Goal: Information Seeking & Learning: Learn about a topic

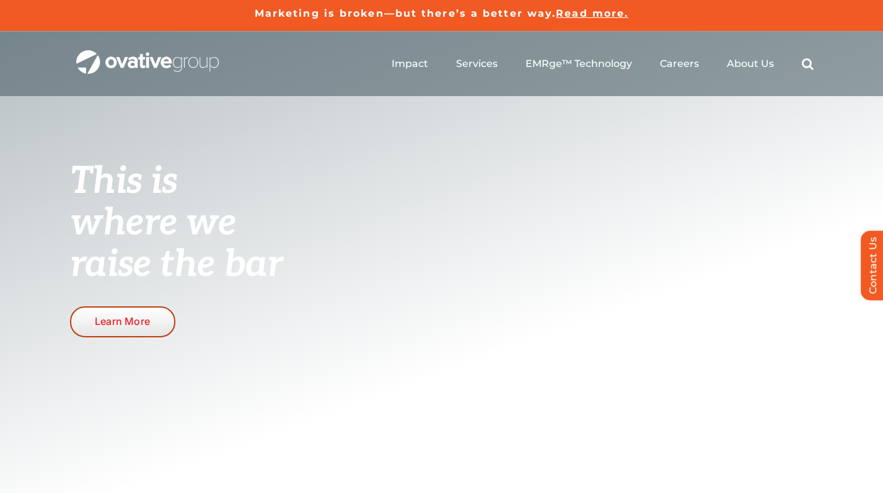
click at [138, 319] on span "Learn More" at bounding box center [122, 321] width 55 height 12
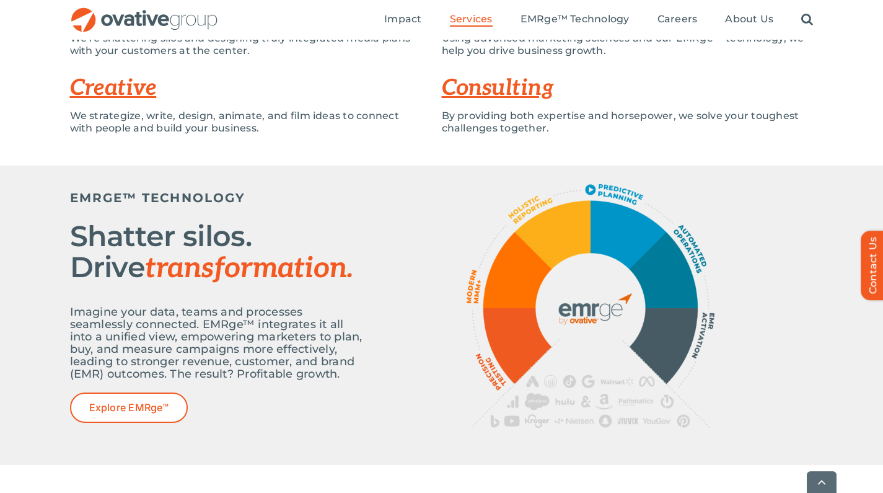
scroll to position [366, 0]
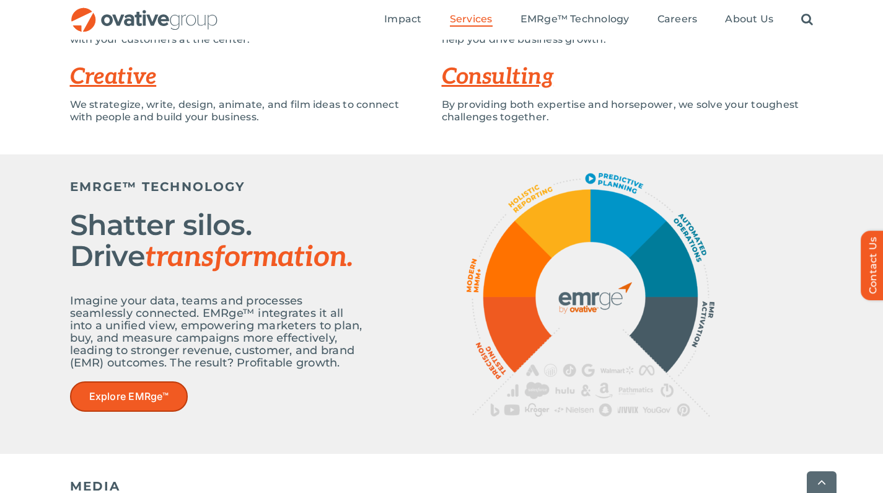
click at [122, 392] on span "Explore EMRge™" at bounding box center [128, 396] width 79 height 12
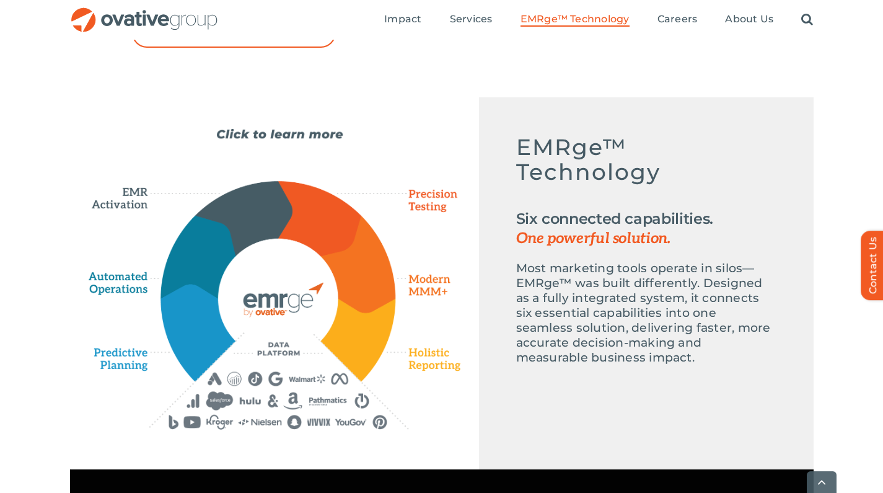
scroll to position [544, 0]
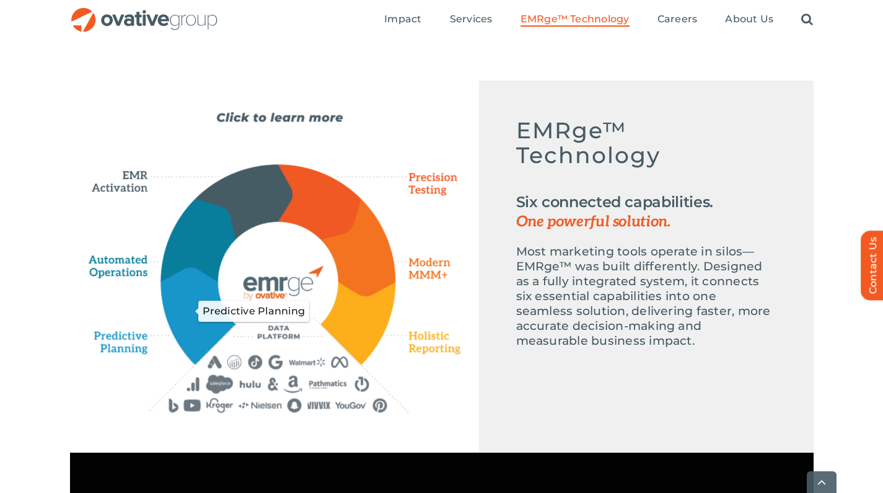
click at [185, 328] on icon "Predictive Planning" at bounding box center [198, 315] width 73 height 95
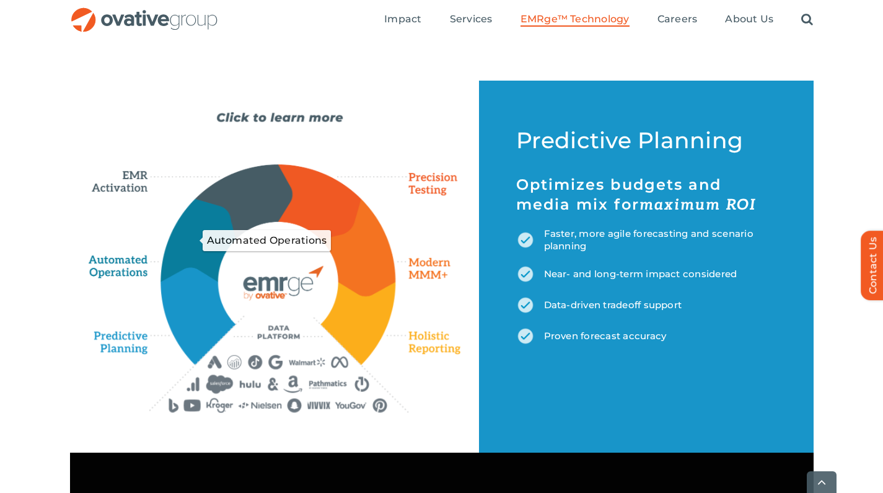
click at [203, 246] on icon "Automated Operations" at bounding box center [199, 240] width 76 height 83
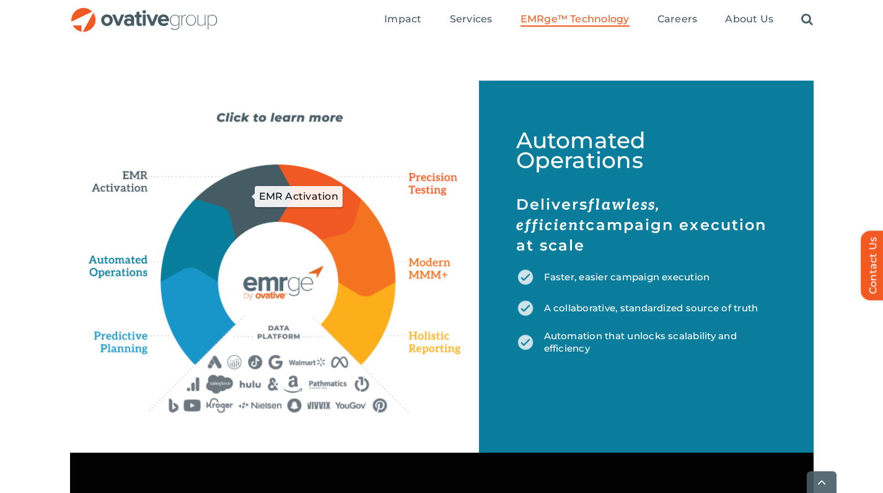
click at [245, 206] on icon "EMR Activation" at bounding box center [243, 200] width 97 height 73
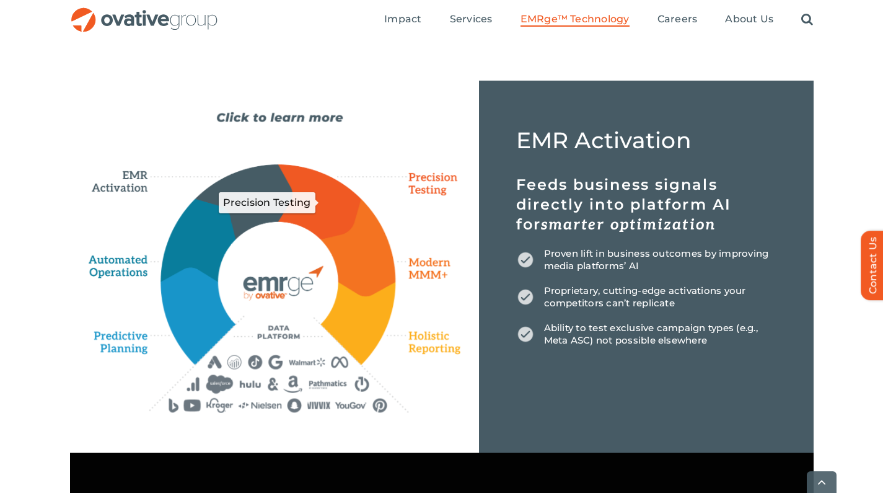
click at [325, 210] on icon "Precision Testing" at bounding box center [319, 202] width 83 height 74
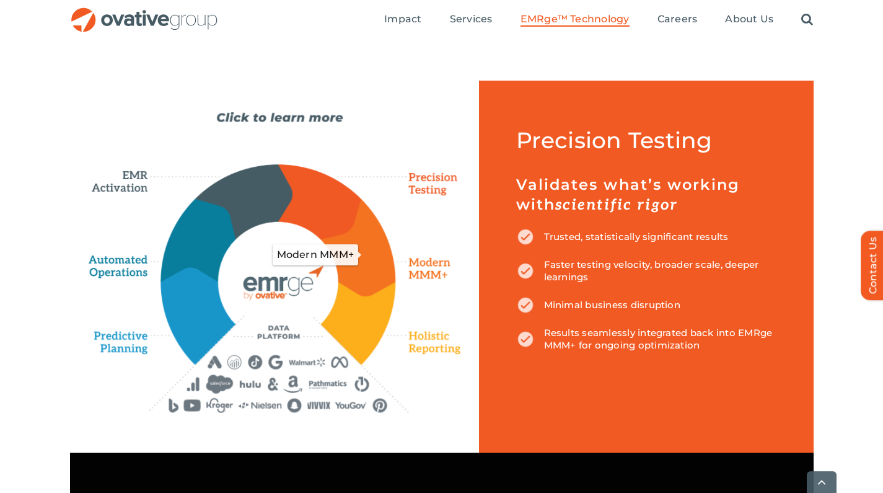
click at [368, 248] on icon "Modern MMM+" at bounding box center [359, 246] width 74 height 97
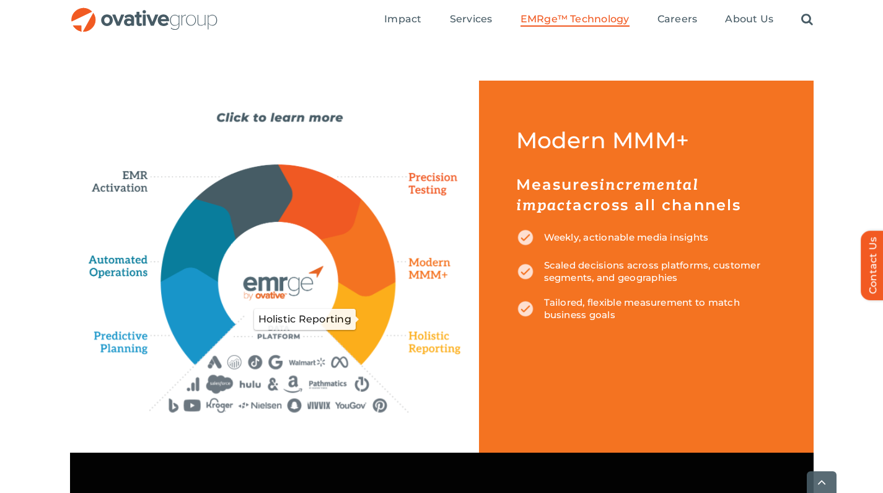
click at [364, 325] on icon "Holistic Reporting" at bounding box center [358, 323] width 74 height 82
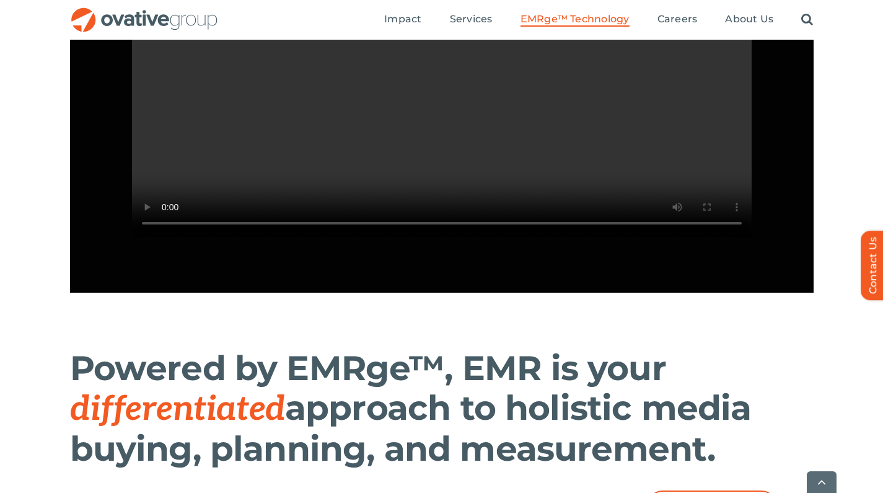
scroll to position [1290, 0]
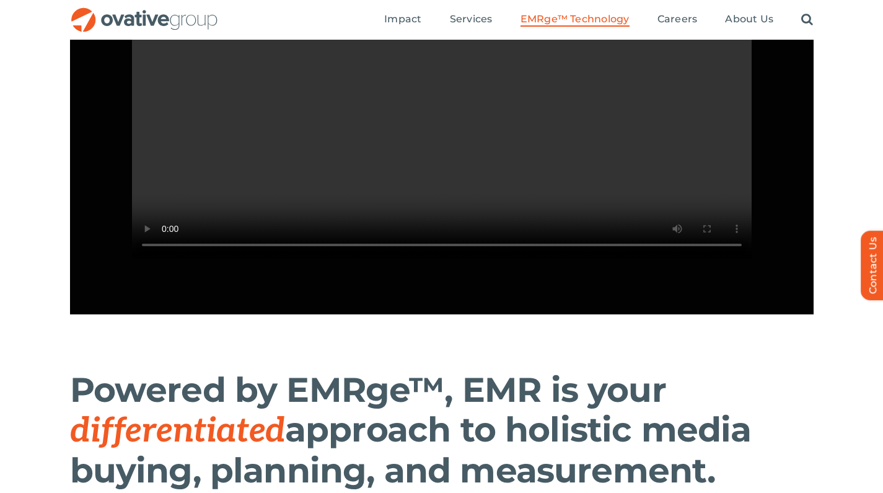
click at [695, 258] on video "Sorry, your browser doesn't support embedded videos." at bounding box center [442, 104] width 620 height 310
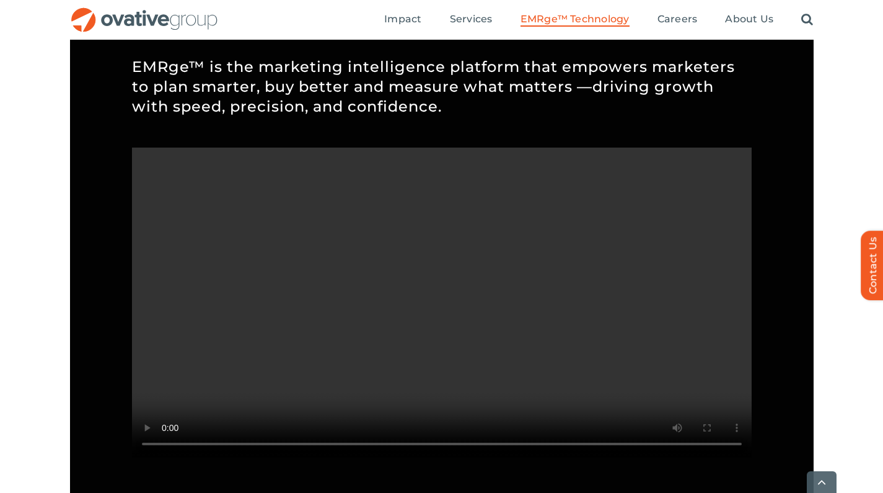
scroll to position [1116, 0]
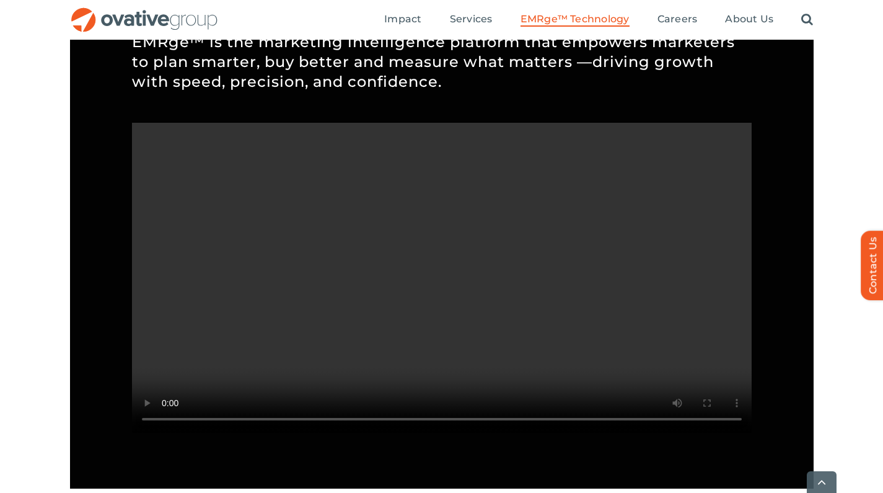
click at [147, 136] on video "Sorry, your browser doesn't support embedded videos." at bounding box center [442, 278] width 620 height 310
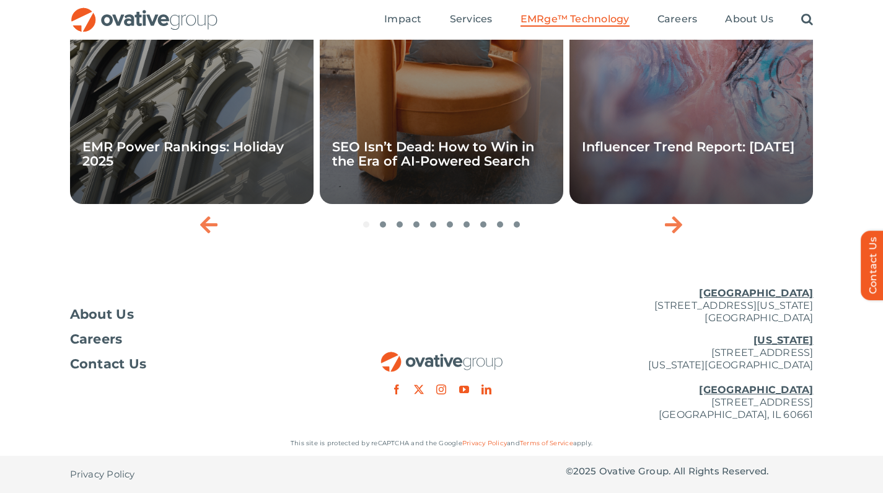
scroll to position [4128, 0]
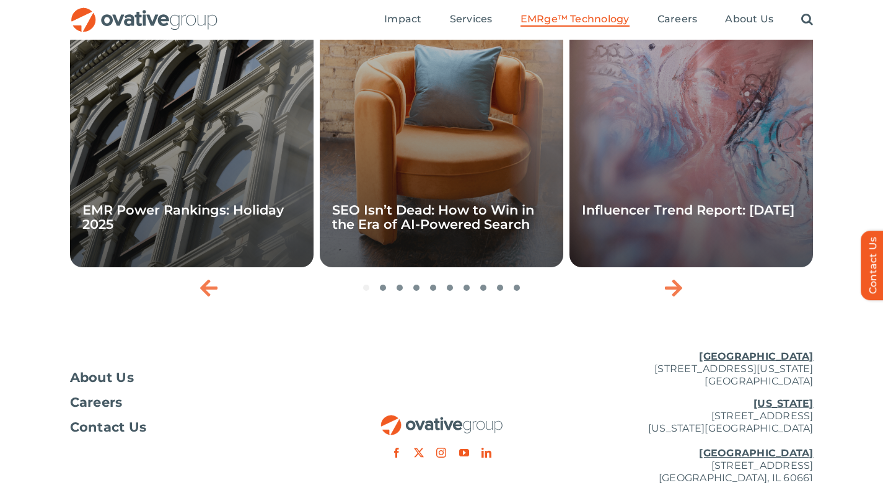
click at [132, 27] on img "OG_Full_horizontal_RGB" at bounding box center [144, 19] width 149 height 25
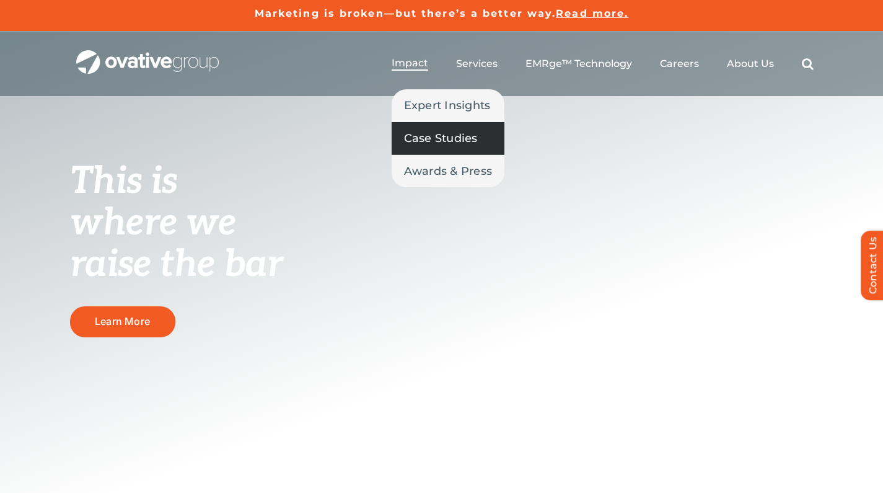
click at [433, 143] on span "Case Studies" at bounding box center [441, 138] width 74 height 17
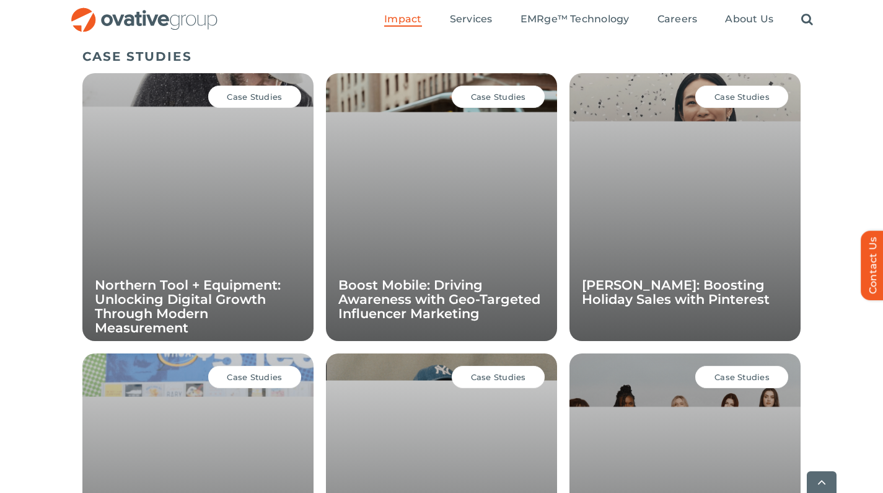
scroll to position [878, 0]
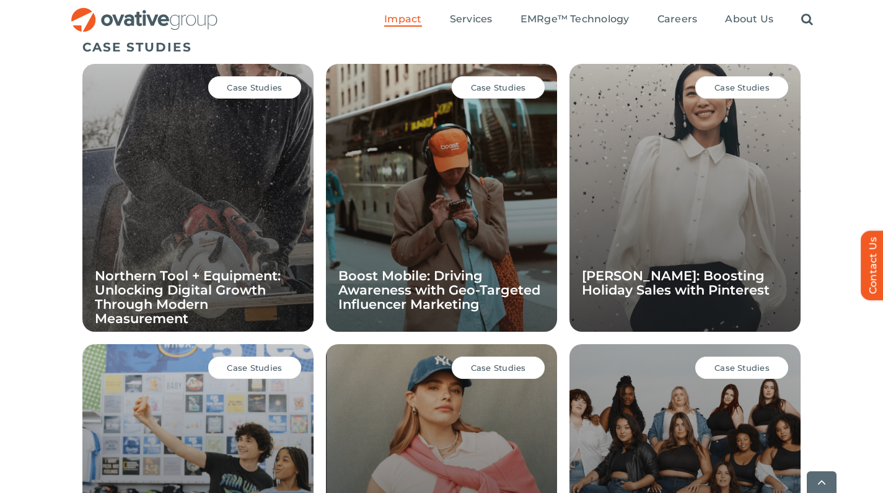
click at [232, 158] on div "Case Studies Northern Tool + Equipment: Unlocking Digital Growth Through Modern…" at bounding box center [197, 198] width 231 height 268
click at [252, 88] on span "Case Studies" at bounding box center [254, 87] width 55 height 10
click at [219, 187] on div "Case Studies Northern Tool + Equipment: Unlocking Digital Growth Through Modern…" at bounding box center [197, 198] width 231 height 268
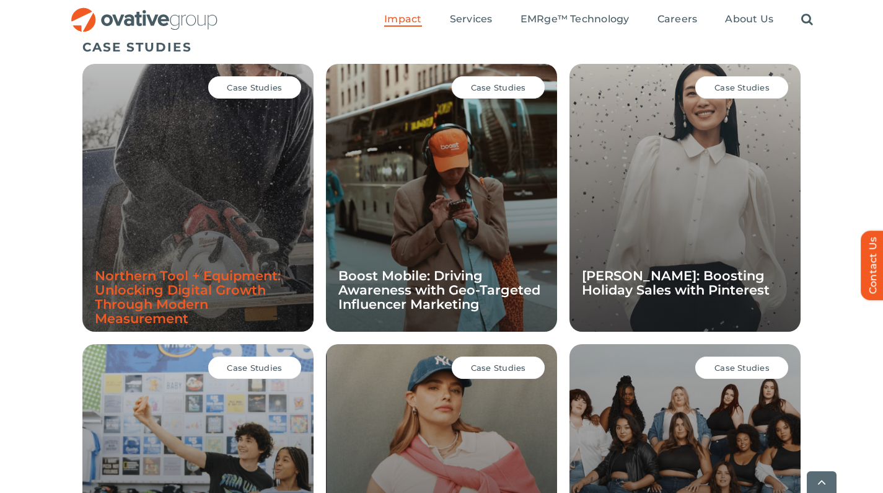
click at [187, 296] on link "Northern Tool + Equipment: Unlocking Digital Growth Through Modern Measurement" at bounding box center [188, 297] width 186 height 58
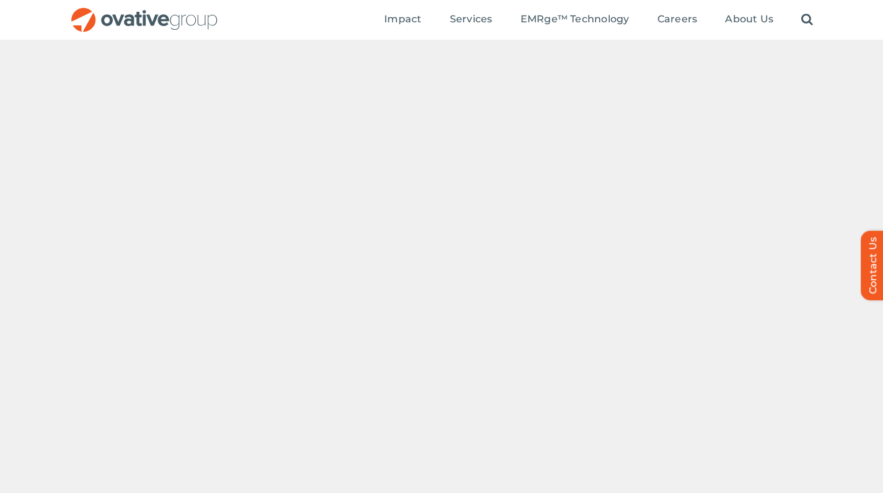
scroll to position [777, 0]
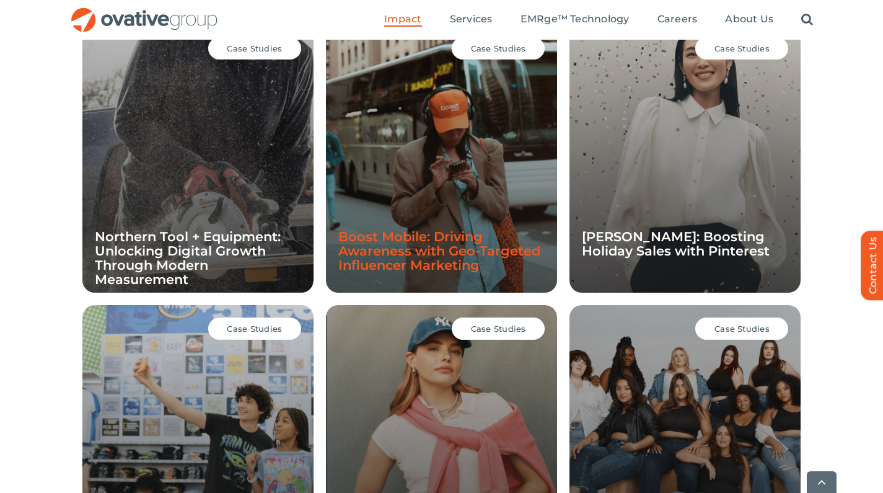
click at [416, 253] on link "Boost Mobile: Driving Awareness with Geo-Targeted Influencer Marketing" at bounding box center [439, 251] width 202 height 44
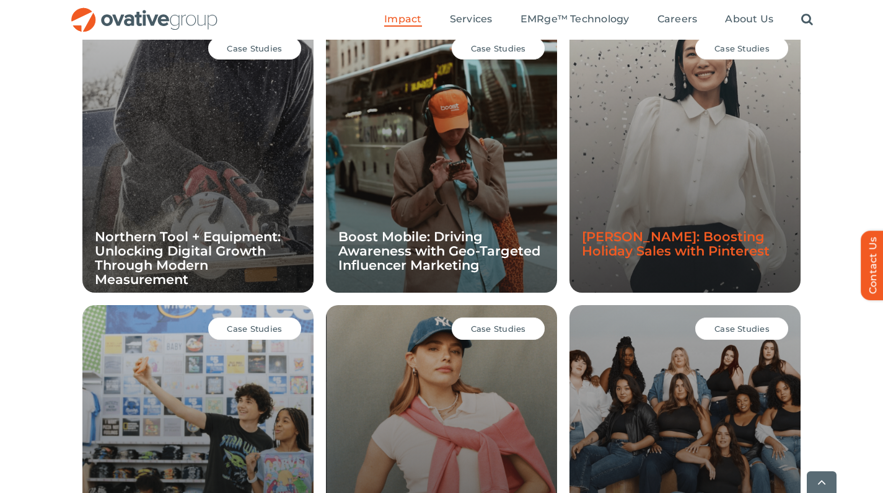
click at [666, 255] on link "[PERSON_NAME]: Boosting Holiday Sales with Pinterest" at bounding box center [676, 244] width 188 height 30
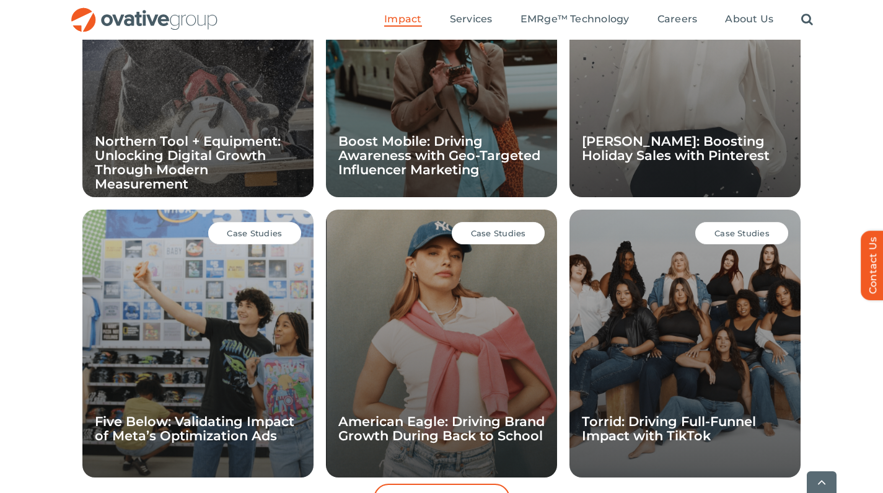
scroll to position [1192, 0]
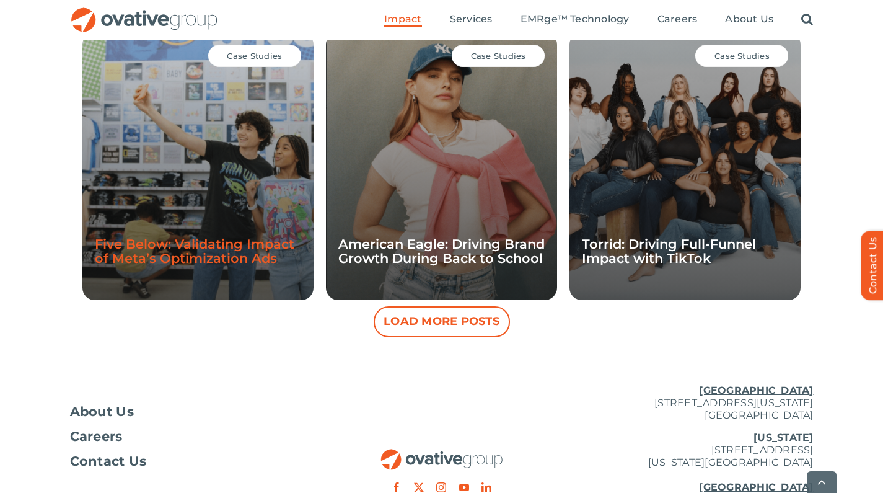
click at [216, 239] on link "Five Below: Validating Impact of Meta’s Optimization Ads" at bounding box center [195, 251] width 200 height 30
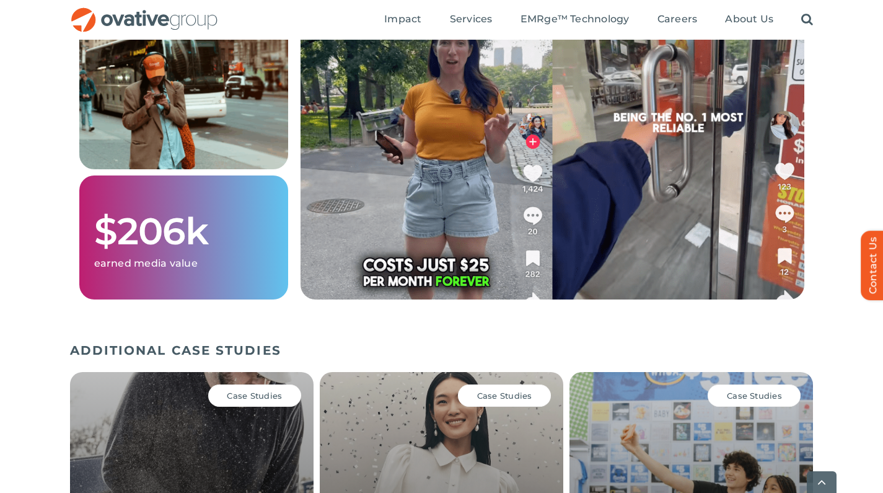
scroll to position [1615, 0]
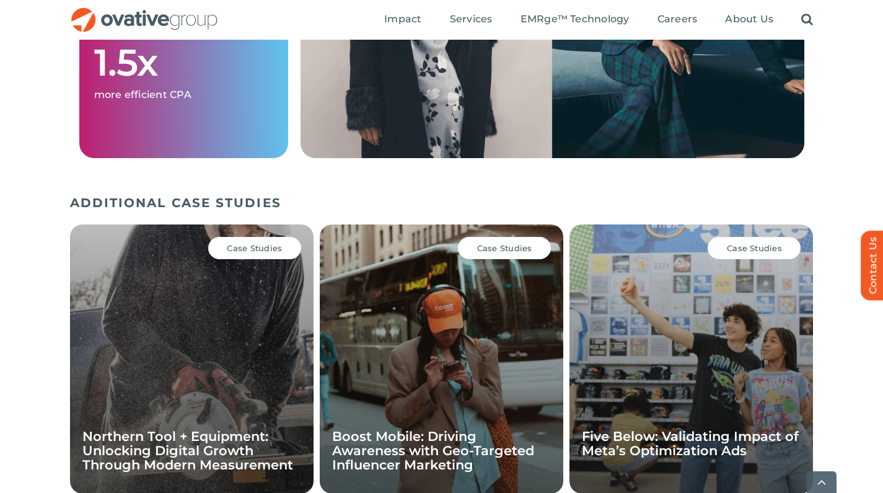
scroll to position [1790, 0]
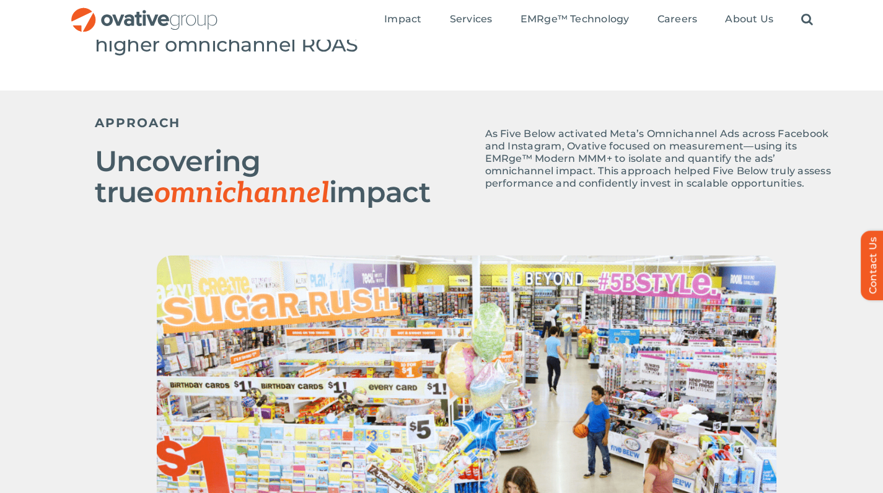
scroll to position [368, 0]
